Goal: Information Seeking & Learning: Learn about a topic

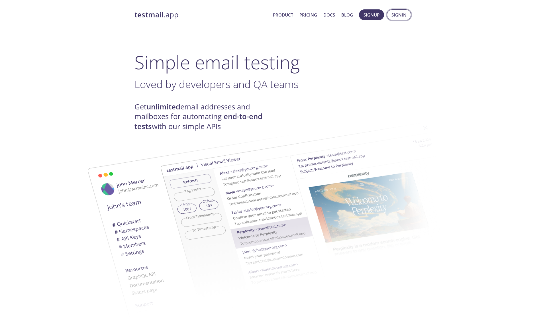
click at [396, 17] on span "Signin" at bounding box center [398, 14] width 15 height 7
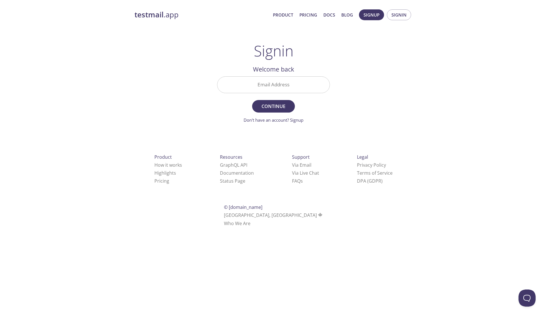
click at [288, 88] on input "Email Address" at bounding box center [273, 85] width 112 height 16
type input "[PERSON_NAME][EMAIL_ADDRESS][PERSON_NAME][DOMAIN_NAME]"
click at [267, 106] on span "Continue" at bounding box center [273, 106] width 30 height 8
click at [154, 181] on link "Pricing" at bounding box center [161, 181] width 15 height 6
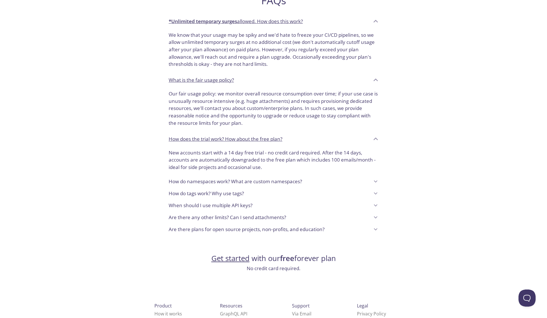
scroll to position [380, 0]
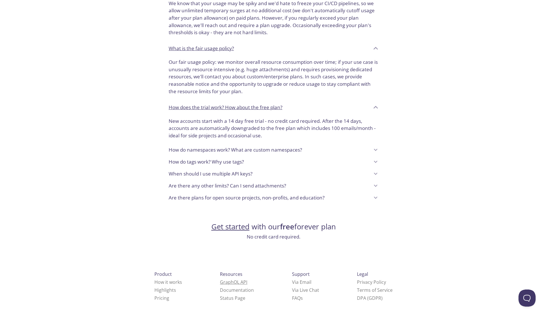
click at [220, 280] on link "GraphQL API" at bounding box center [233, 282] width 27 height 6
click at [220, 292] on link "Documentation" at bounding box center [237, 290] width 34 height 6
